Goal: Task Accomplishment & Management: Manage account settings

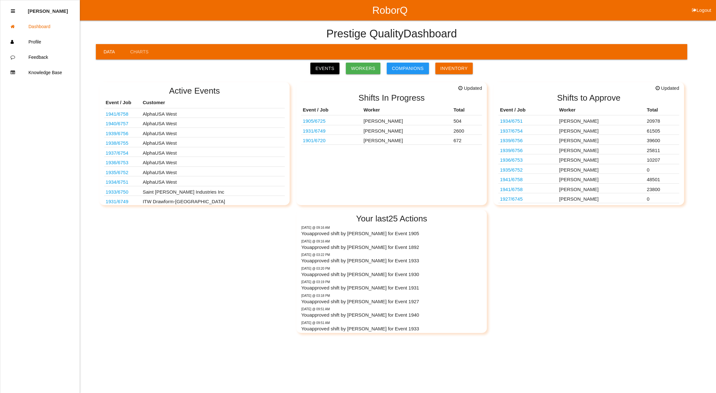
click at [325, 65] on link "Events" at bounding box center [324, 69] width 29 height 12
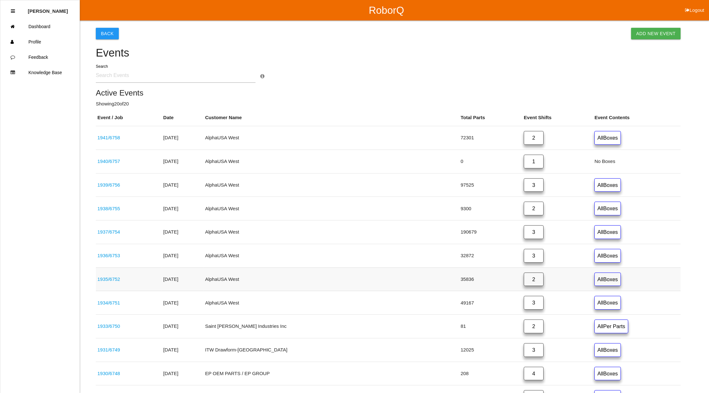
scroll to position [213, 0]
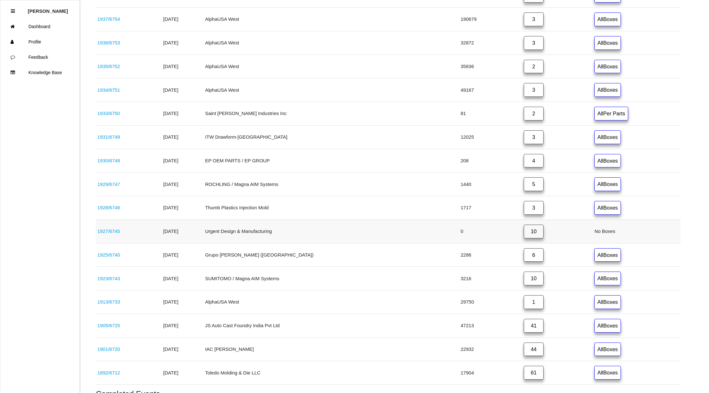
click at [524, 233] on link "10" at bounding box center [534, 232] width 20 height 14
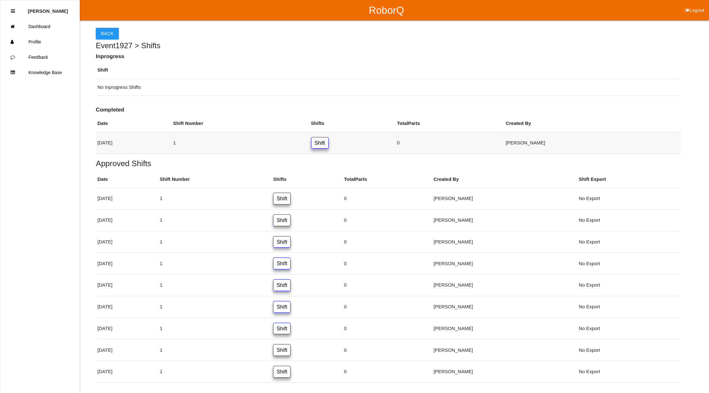
click at [329, 143] on link "Shift" at bounding box center [320, 143] width 18 height 12
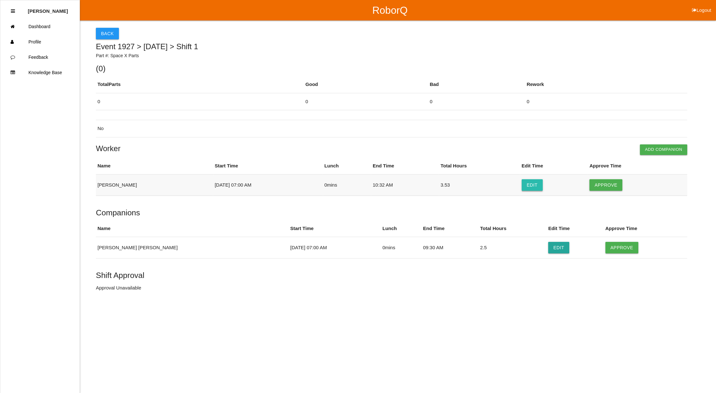
click at [528, 181] on button "Edit" at bounding box center [531, 185] width 21 height 12
select select "7"
select select "10"
select select "32"
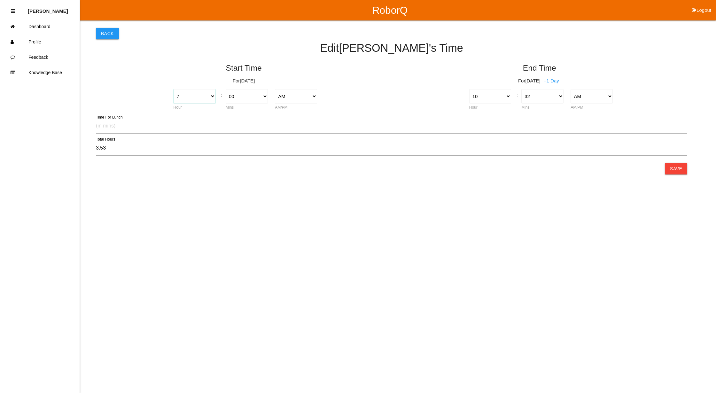
click at [212, 97] on select "1 2 3 4 5 6 7 8 9 10 11 12" at bounding box center [194, 96] width 42 height 14
select select "6"
click at [173, 89] on select "1 2 3 4 5 6 7 8 9 10 11 12" at bounding box center [194, 96] width 42 height 14
type input "4.53"
click at [561, 96] on select "00 01 02 03 04 05 06 07 08 09 10 11 12 13 14 15 16 17 18 19 20 21 22 23 24 25 2…" at bounding box center [542, 96] width 42 height 14
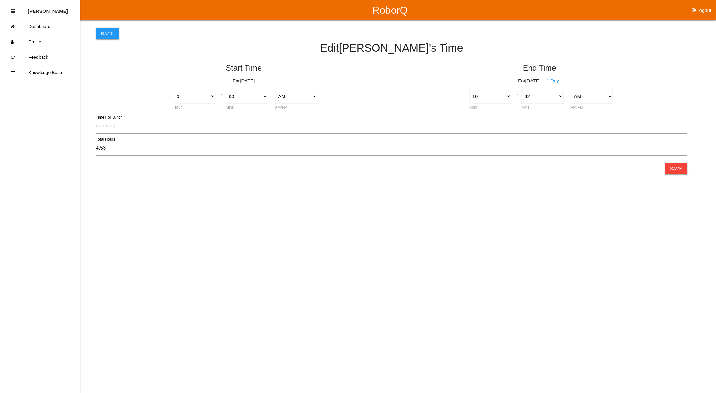
select select "30"
click at [521, 89] on select "00 01 02 03 04 05 06 07 08 09 10 11 12 13 14 15 16 17 18 19 20 21 22 23 24 25 2…" at bounding box center [542, 96] width 42 height 14
type input "4.50"
click at [677, 169] on button "Save" at bounding box center [676, 169] width 22 height 12
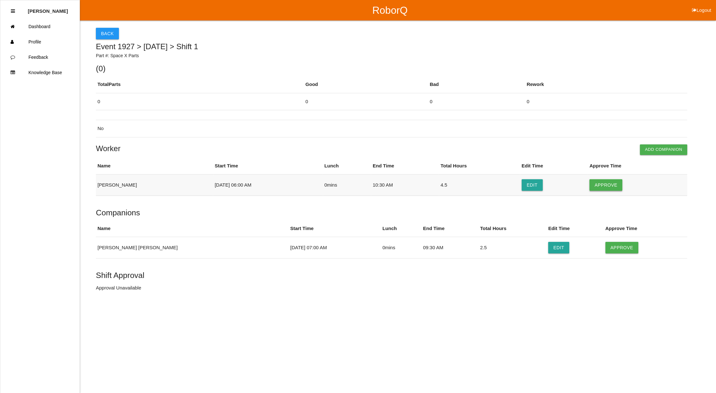
click at [597, 183] on button "Approve" at bounding box center [605, 185] width 33 height 12
click at [605, 247] on button "Approve" at bounding box center [621, 248] width 33 height 12
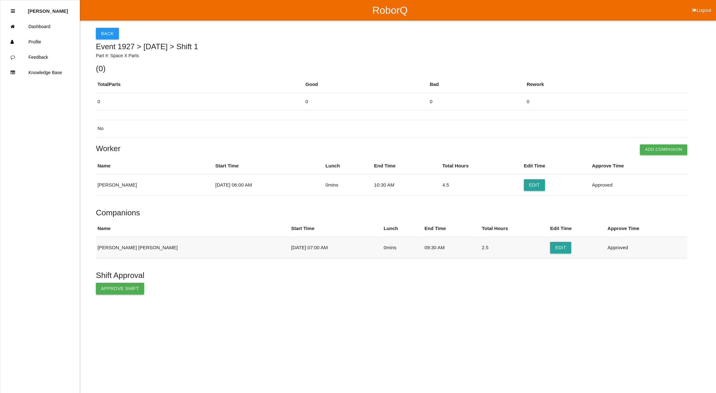
click at [111, 289] on button "Approve Shift" at bounding box center [120, 289] width 48 height 12
click at [110, 31] on button "Back" at bounding box center [107, 34] width 23 height 12
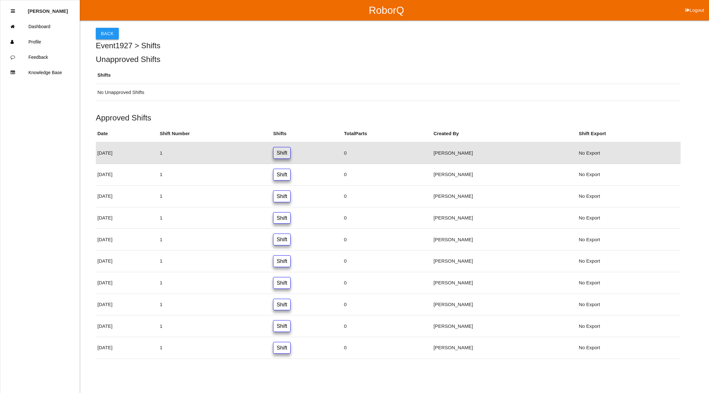
click at [106, 32] on button "Back" at bounding box center [107, 34] width 23 height 12
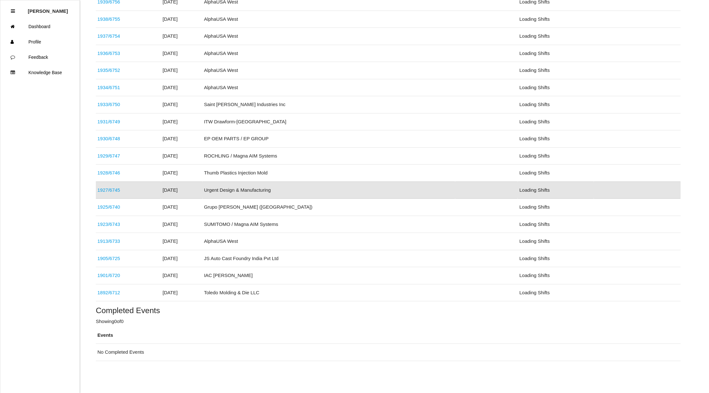
scroll to position [178, 0]
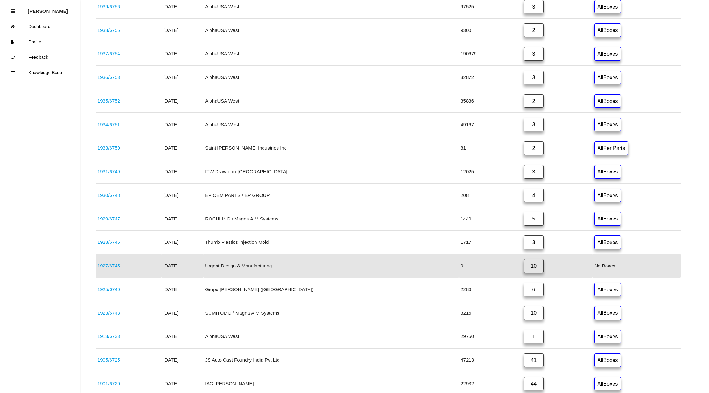
click at [524, 268] on link "10" at bounding box center [534, 266] width 20 height 14
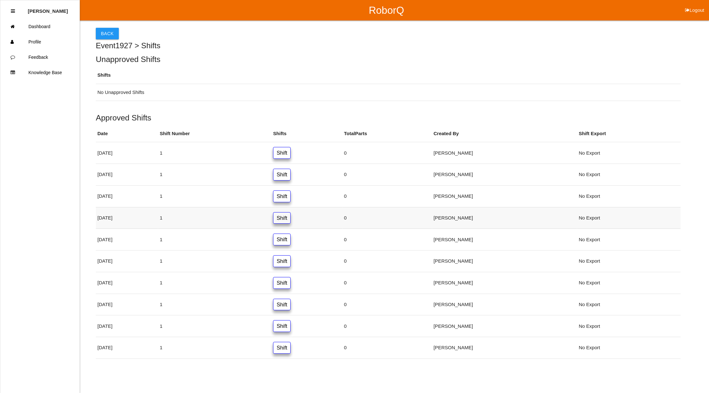
click at [291, 219] on link "Shift" at bounding box center [282, 218] width 18 height 12
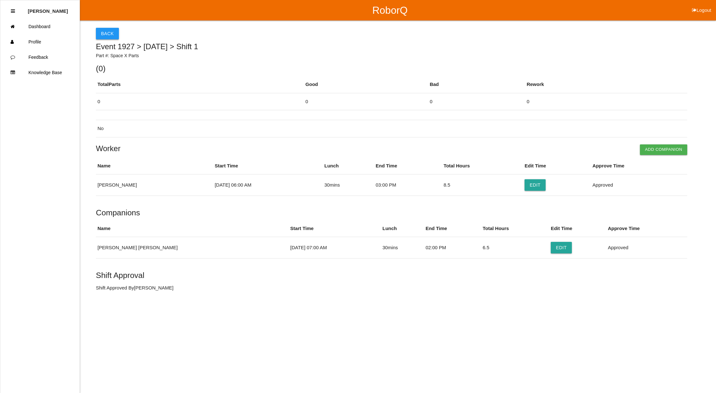
click at [101, 31] on button "Back" at bounding box center [107, 34] width 23 height 12
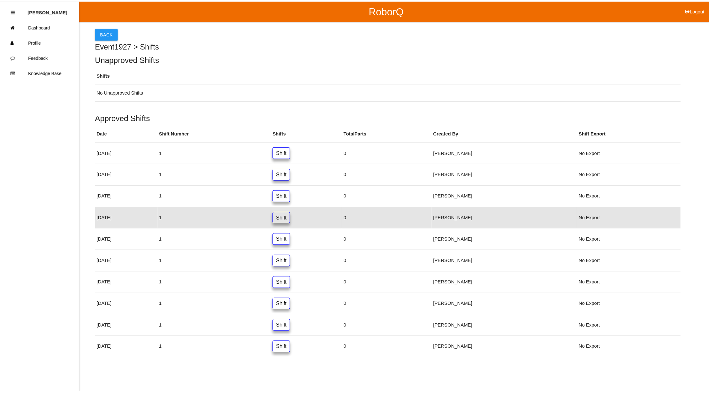
scroll to position [1, 0]
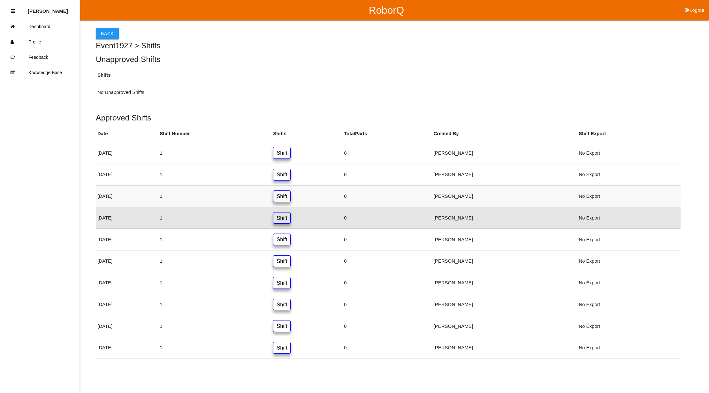
click at [291, 197] on link "Shift" at bounding box center [282, 196] width 18 height 12
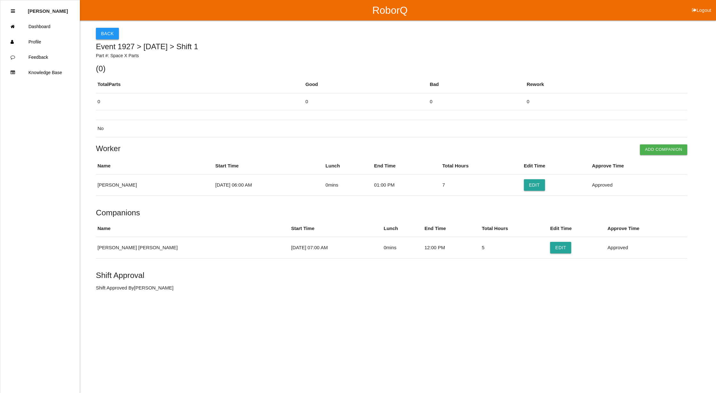
click at [106, 32] on button "Back" at bounding box center [107, 34] width 23 height 12
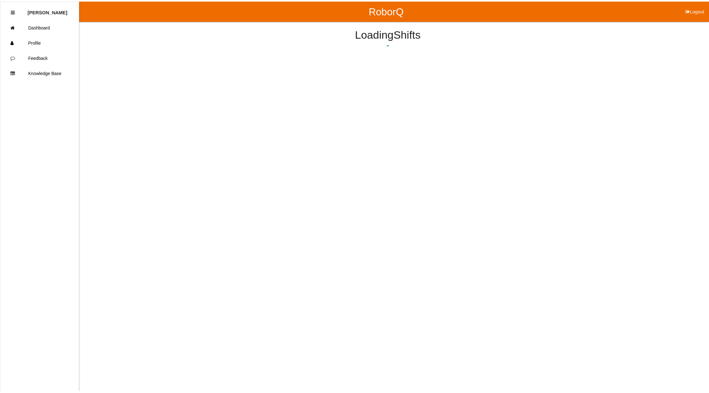
scroll to position [1, 0]
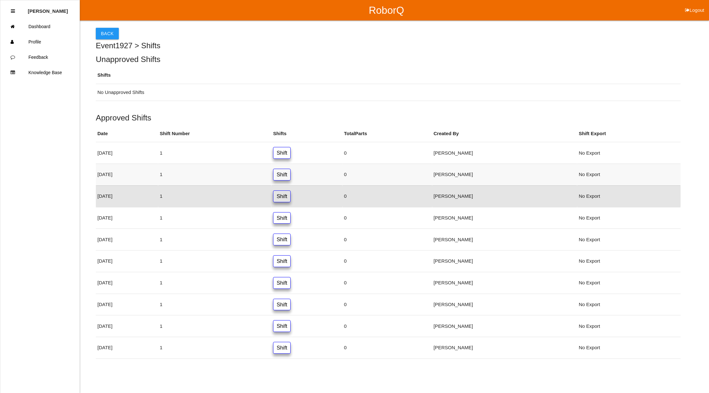
click at [291, 175] on link "Shift" at bounding box center [282, 175] width 18 height 12
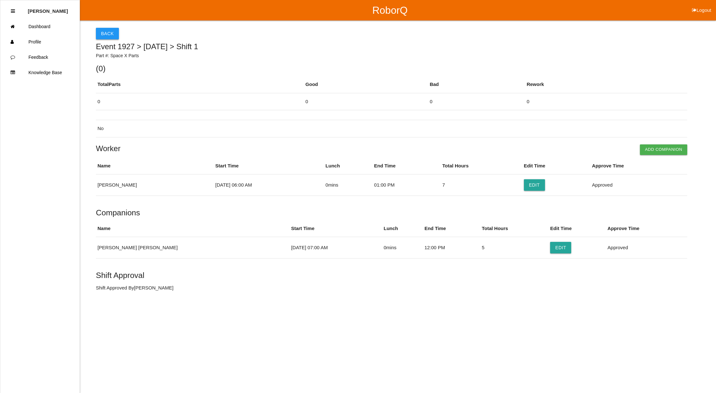
click at [102, 35] on button "Back" at bounding box center [107, 34] width 23 height 12
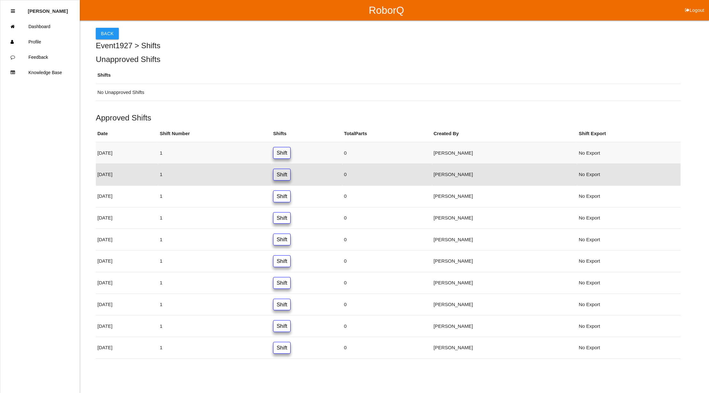
click at [291, 155] on link "Shift" at bounding box center [282, 153] width 18 height 12
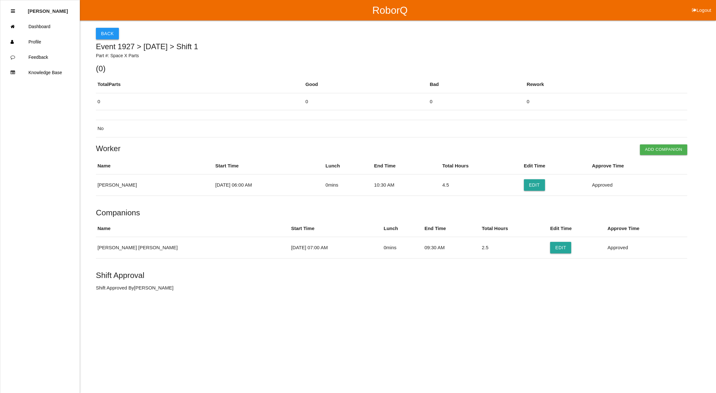
click at [108, 33] on button "Back" at bounding box center [107, 34] width 23 height 12
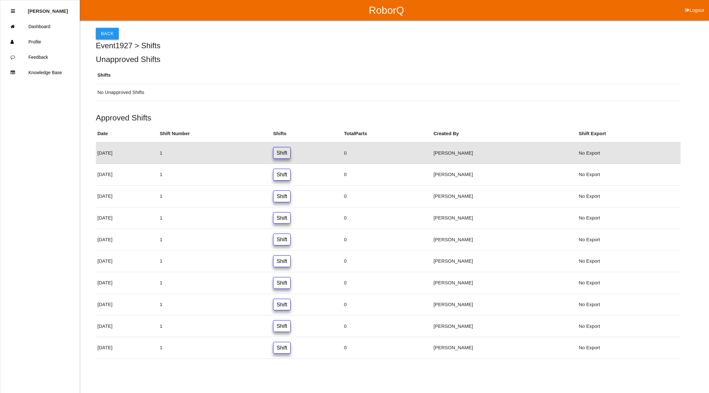
click at [102, 31] on button "Back" at bounding box center [107, 34] width 23 height 12
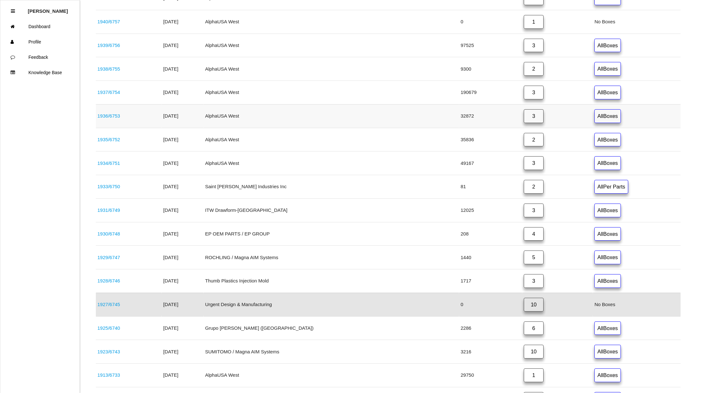
scroll to position [170, 0]
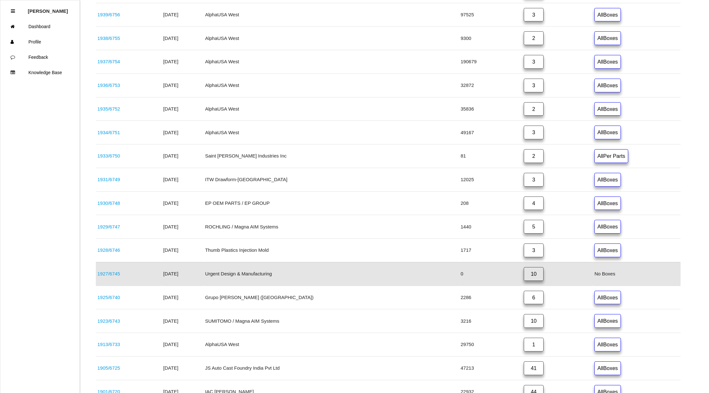
click at [106, 276] on link "1927 / 6745" at bounding box center [108, 273] width 23 height 5
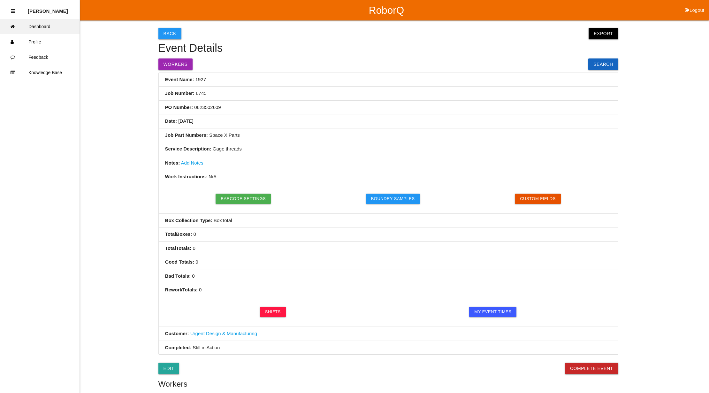
click at [37, 24] on link "Dashboard" at bounding box center [39, 26] width 79 height 15
